Goal: Navigation & Orientation: Find specific page/section

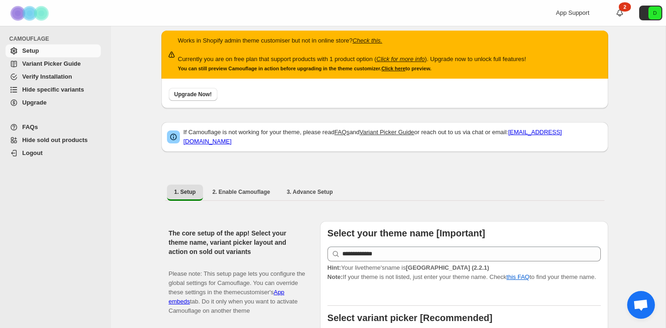
scroll to position [5, 0]
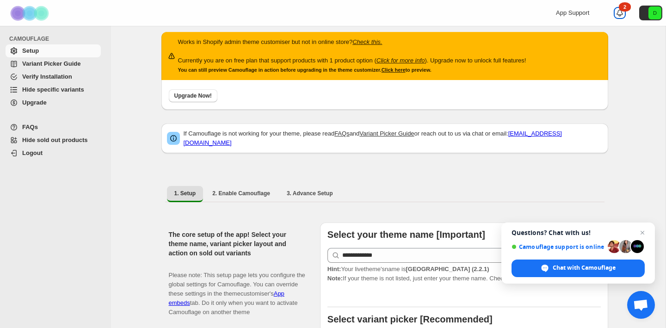
click at [621, 11] on icon at bounding box center [620, 13] width 6 height 6
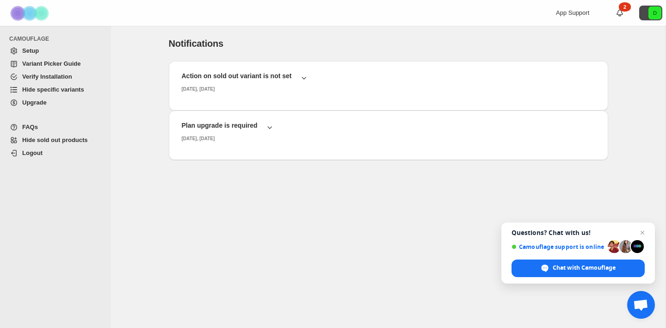
click at [657, 14] on icon "D" at bounding box center [655, 12] width 13 height 13
click at [476, 58] on div "Notifications. This page is ready Notifications" at bounding box center [389, 43] width 440 height 35
